Goal: Browse casually: Explore the website without a specific task or goal

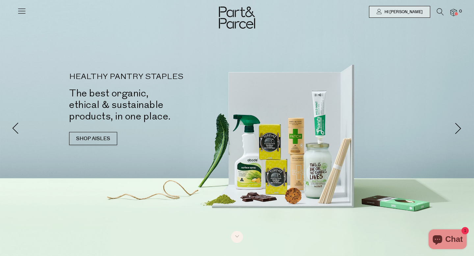
click at [454, 12] on img at bounding box center [453, 13] width 7 height 8
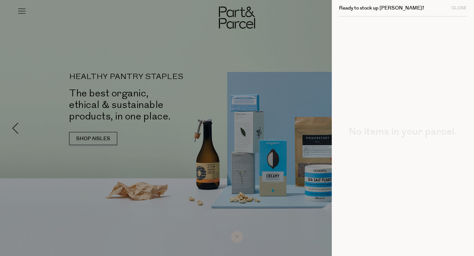
click at [255, 47] on div at bounding box center [237, 128] width 474 height 256
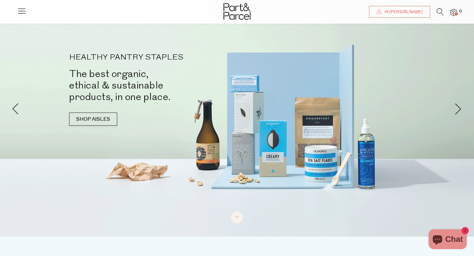
scroll to position [20, 0]
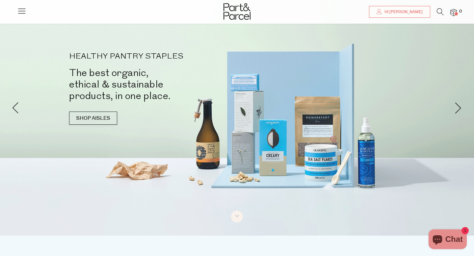
click at [451, 235] on span "Chat" at bounding box center [453, 239] width 17 height 10
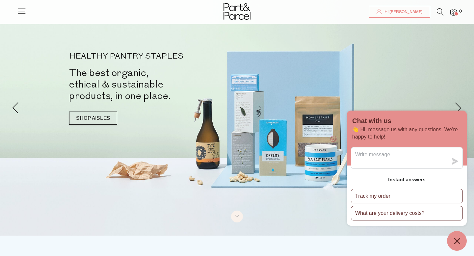
click at [456, 242] on icon "Chat window" at bounding box center [457, 241] width 6 height 6
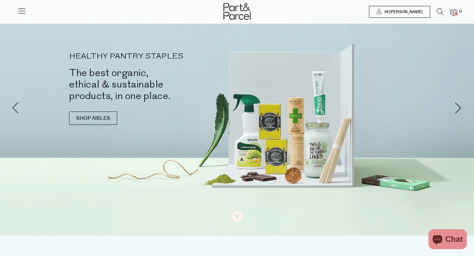
click at [417, 9] on span "Hi [PERSON_NAME]" at bounding box center [403, 12] width 40 height 6
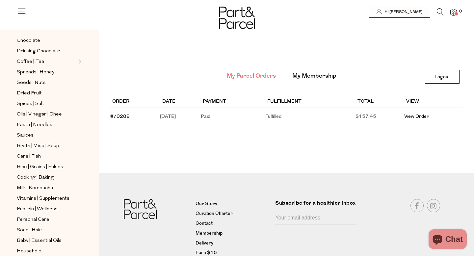
scroll to position [188, 0]
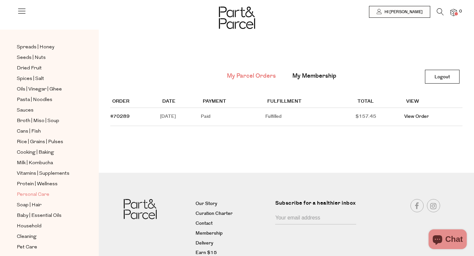
click at [33, 193] on span "Personal Care" at bounding box center [33, 195] width 33 height 8
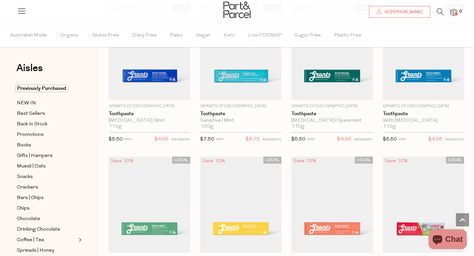
scroll to position [841, 0]
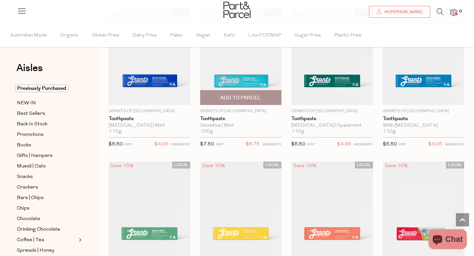
click at [244, 72] on img at bounding box center [241, 57] width 82 height 96
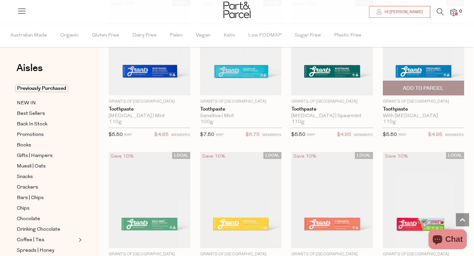
scroll to position [846, 0]
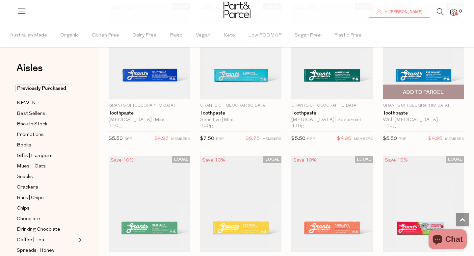
click at [417, 71] on img at bounding box center [424, 51] width 82 height 96
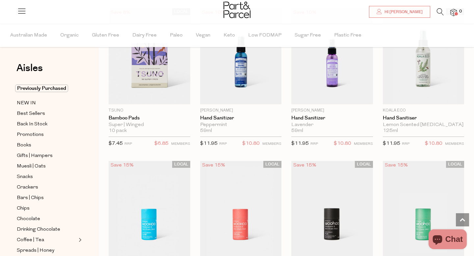
scroll to position [1602, 0]
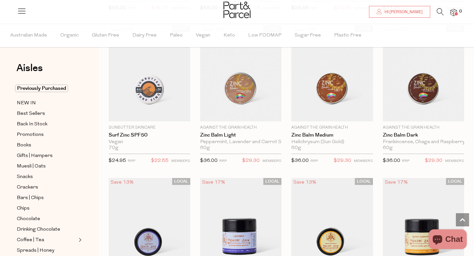
scroll to position [2200, 0]
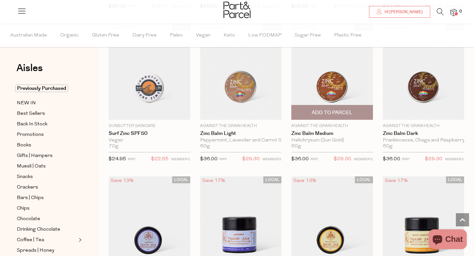
click at [335, 84] on img at bounding box center [332, 72] width 82 height 96
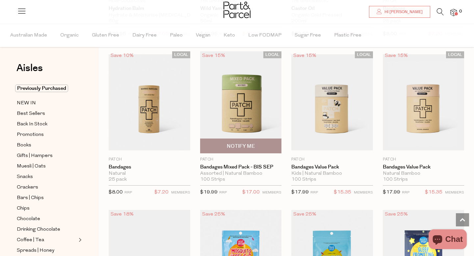
scroll to position [955, 0]
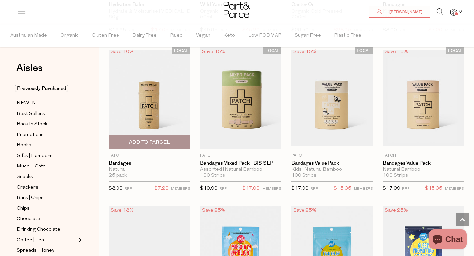
click at [157, 94] on img at bounding box center [150, 98] width 82 height 96
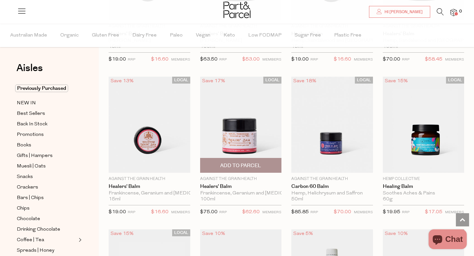
scroll to position [619, 0]
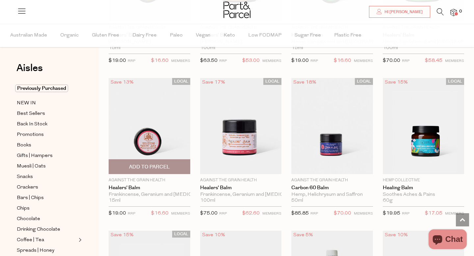
click at [150, 137] on img at bounding box center [150, 126] width 82 height 96
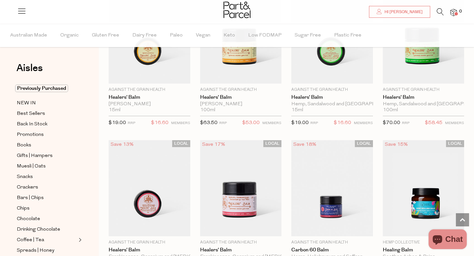
scroll to position [551, 0]
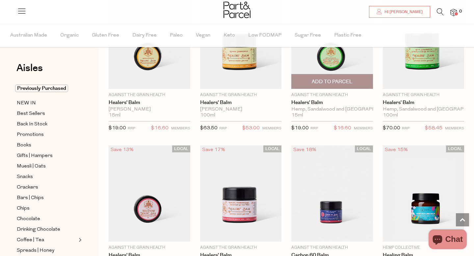
click at [332, 57] on img at bounding box center [332, 41] width 82 height 96
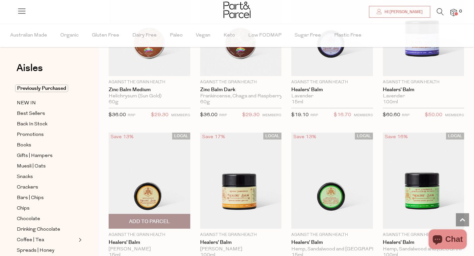
scroll to position [410, 0]
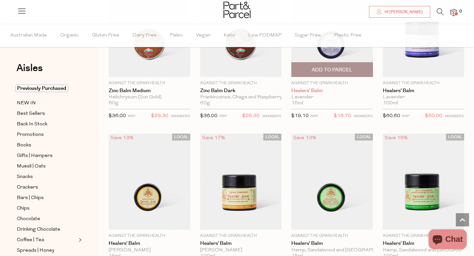
click at [312, 91] on link "Healers' Balm" at bounding box center [332, 91] width 82 height 6
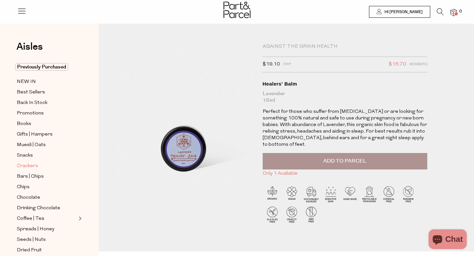
click at [30, 165] on span "Crackers" at bounding box center [27, 166] width 21 height 8
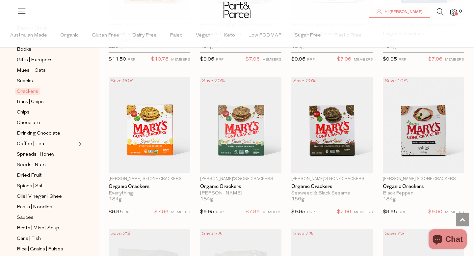
scroll to position [774, 0]
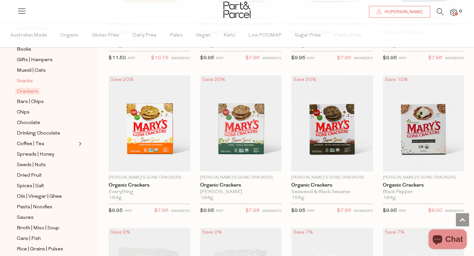
click at [28, 79] on span "Snacks" at bounding box center [25, 81] width 16 height 8
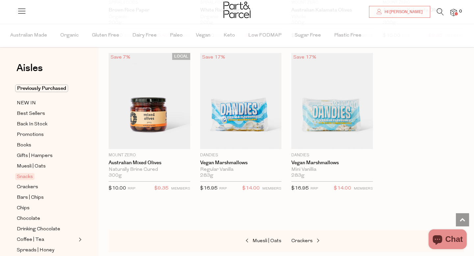
scroll to position [2470, 0]
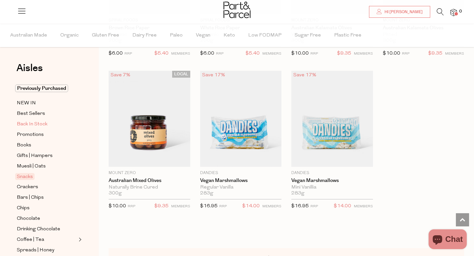
click at [31, 124] on span "Back In Stock" at bounding box center [32, 124] width 31 height 8
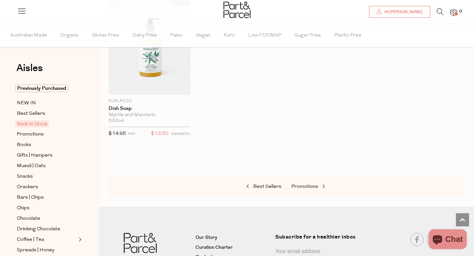
scroll to position [558, 0]
click at [32, 134] on span "Promotions" at bounding box center [30, 135] width 27 height 8
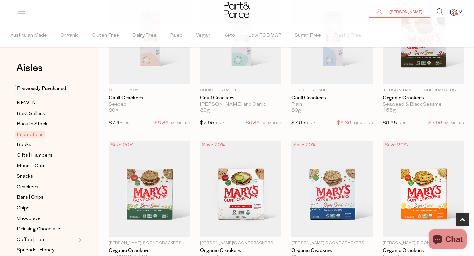
scroll to position [104, 0]
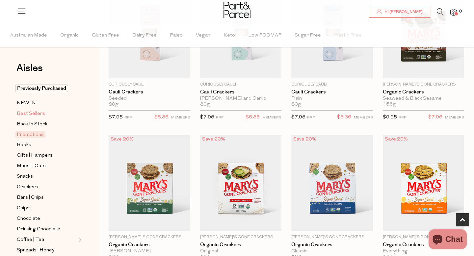
click at [32, 114] on span "Best Sellers" at bounding box center [31, 114] width 28 height 8
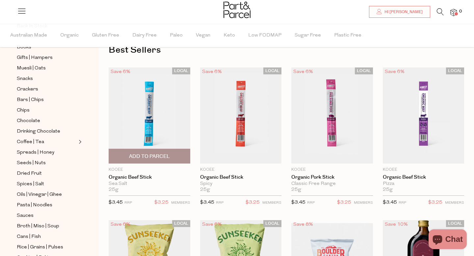
scroll to position [13, 0]
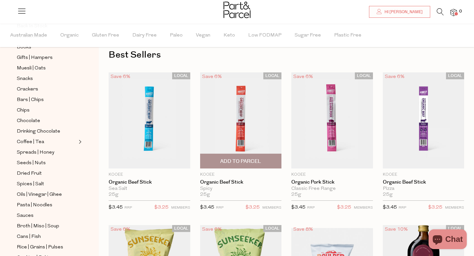
click at [244, 128] on img at bounding box center [241, 120] width 82 height 96
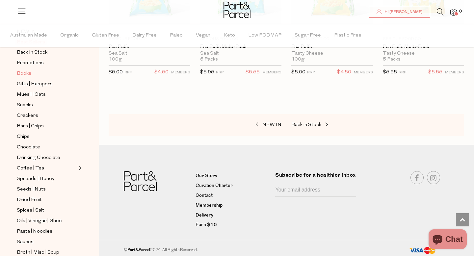
scroll to position [58, 0]
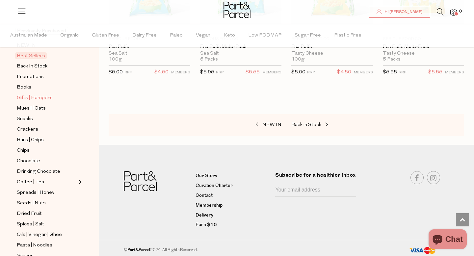
click at [38, 98] on span "Gifts | Hampers" at bounding box center [35, 98] width 36 height 8
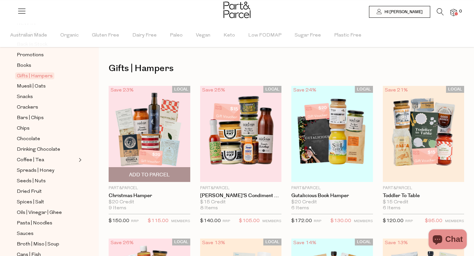
click at [125, 129] on img at bounding box center [150, 134] width 82 height 96
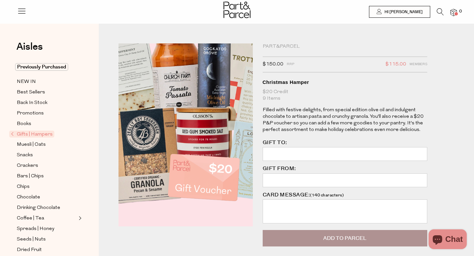
click at [167, 183] on img at bounding box center [201, 107] width 242 height 285
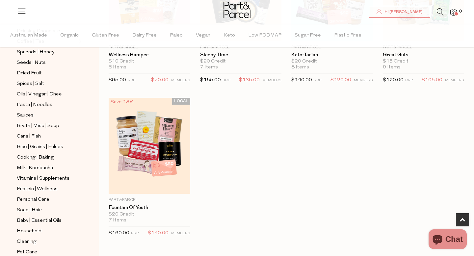
scroll to position [199, 0]
click at [28, 156] on span "Cooking | Baking" at bounding box center [35, 157] width 37 height 8
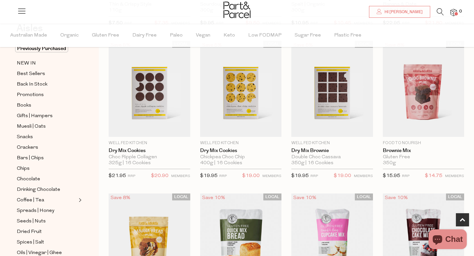
scroll to position [195, 0]
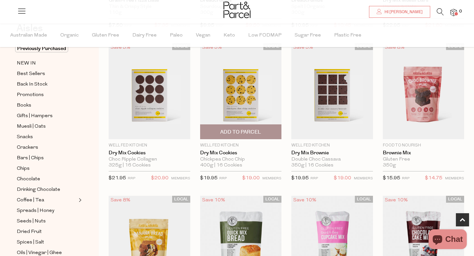
click at [242, 100] on img at bounding box center [241, 91] width 82 height 96
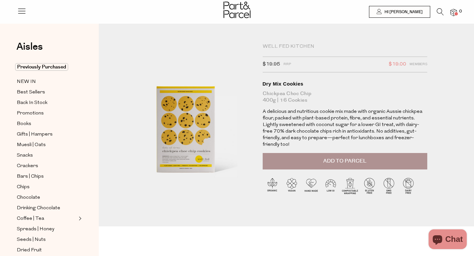
scroll to position [1, 0]
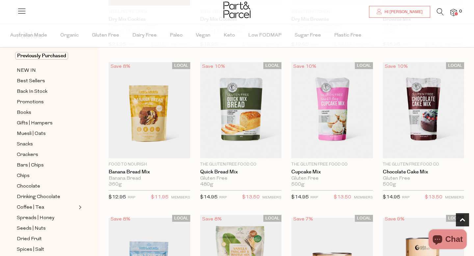
scroll to position [330, 0]
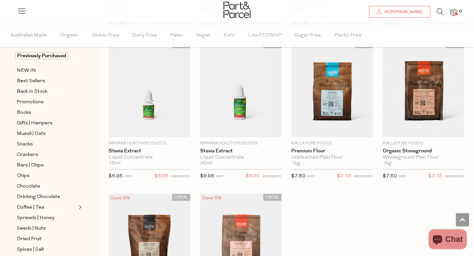
scroll to position [1732, 0]
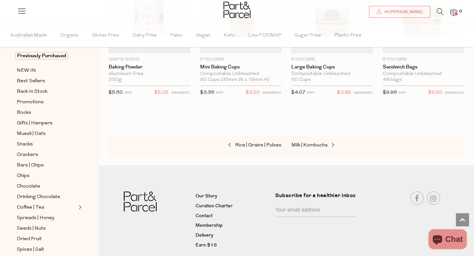
scroll to position [3188, 0]
